Goal: Task Accomplishment & Management: Use online tool/utility

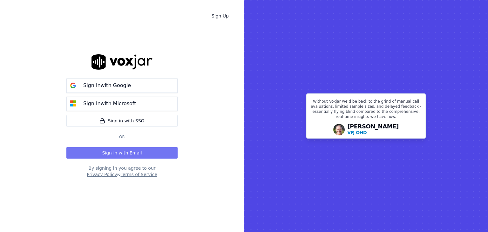
click at [120, 156] on button "Sign in with Email" at bounding box center [121, 152] width 111 height 11
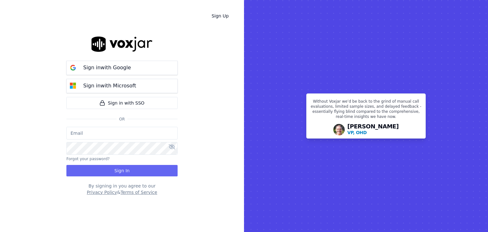
click at [85, 131] on input "email" at bounding box center [121, 133] width 111 height 13
type input "[EMAIL_ADDRESS][DOMAIN_NAME]"
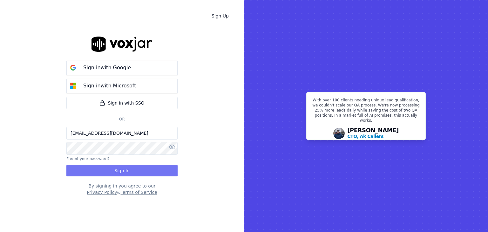
click at [111, 168] on button "Sign In" at bounding box center [121, 170] width 111 height 11
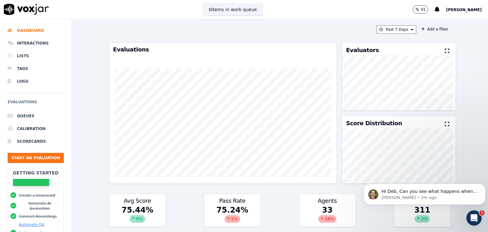
click at [236, 9] on button "0 items in work queue" at bounding box center [232, 9] width 59 height 12
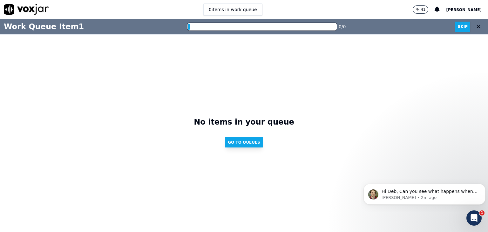
click at [243, 138] on button "Go to Queues" at bounding box center [243, 142] width 37 height 10
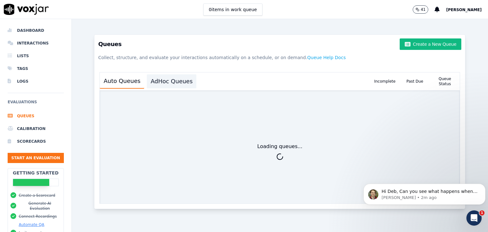
click at [152, 82] on button "AdHoc Queues" at bounding box center [172, 81] width 50 height 14
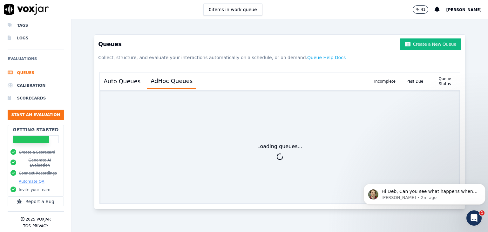
scroll to position [48, 0]
click at [432, 43] on button "Create a New Queue" at bounding box center [430, 43] width 62 height 11
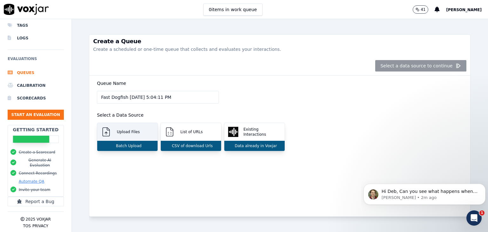
click at [129, 135] on div "Upload Files" at bounding box center [127, 132] width 60 height 18
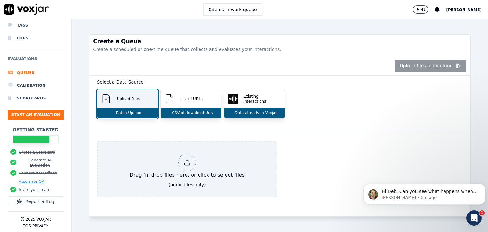
scroll to position [47, 0]
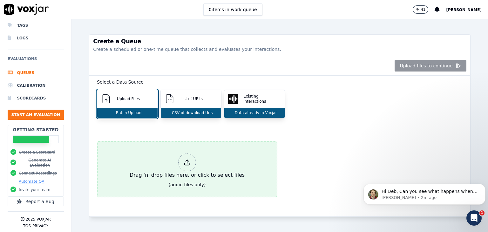
click at [189, 154] on div at bounding box center [187, 162] width 18 height 18
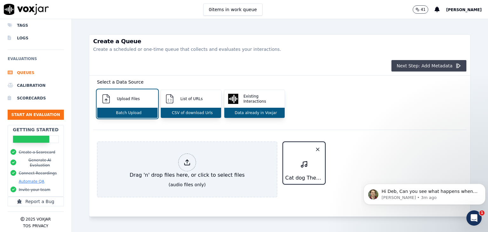
click at [426, 67] on button "Next Step: Add Metadata" at bounding box center [428, 65] width 75 height 11
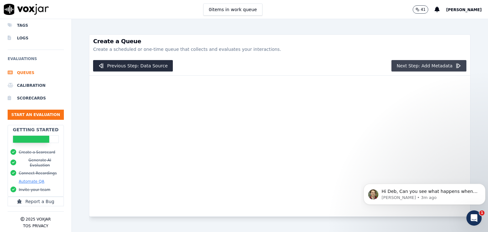
scroll to position [0, 0]
click at [415, 65] on button "Next Step: Add Metadata" at bounding box center [428, 65] width 75 height 11
click at [409, 63] on button "Next Step: Add Metadata" at bounding box center [428, 65] width 75 height 11
